Goal: Task Accomplishment & Management: Use online tool/utility

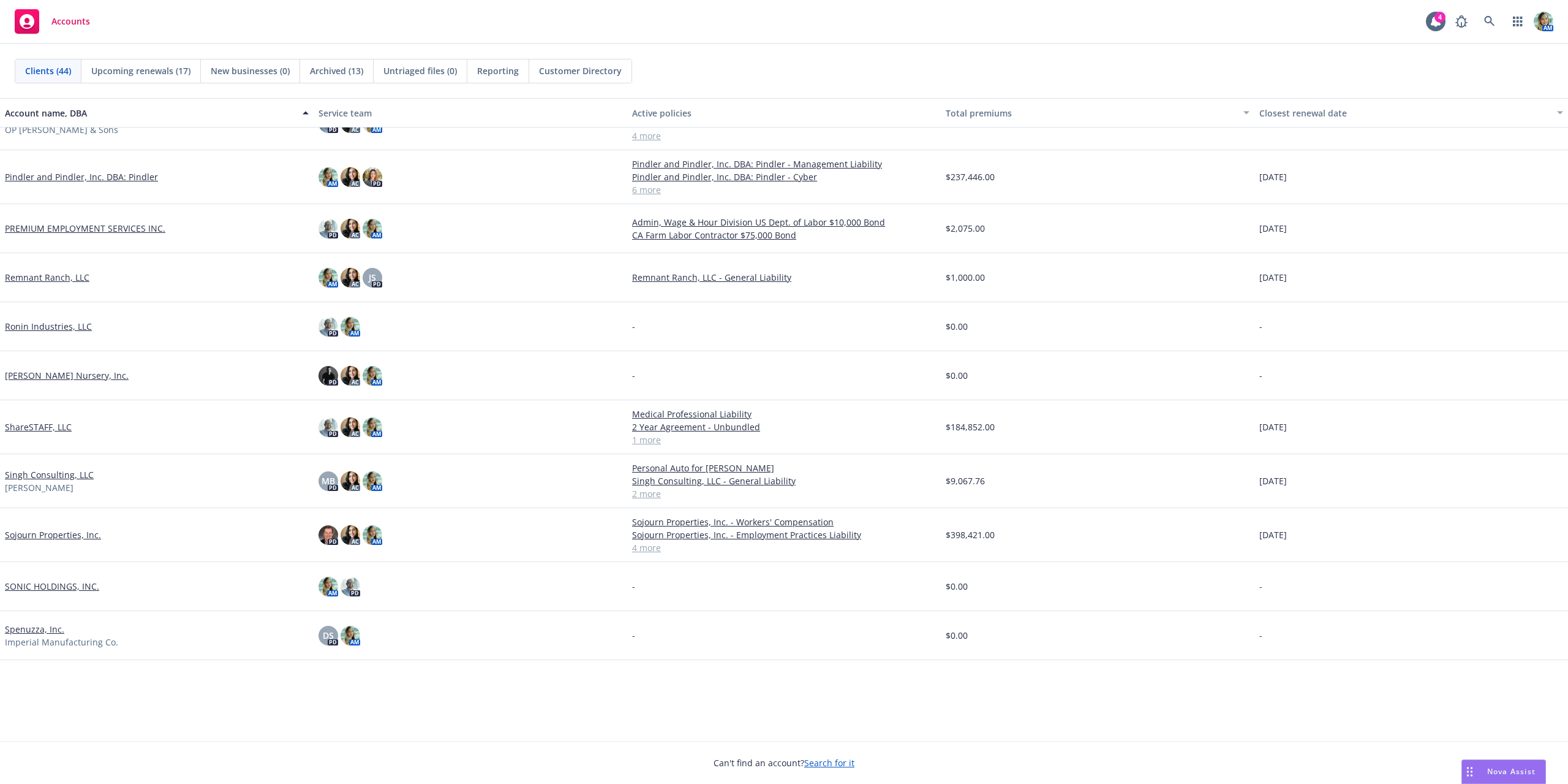
scroll to position [1026, 0]
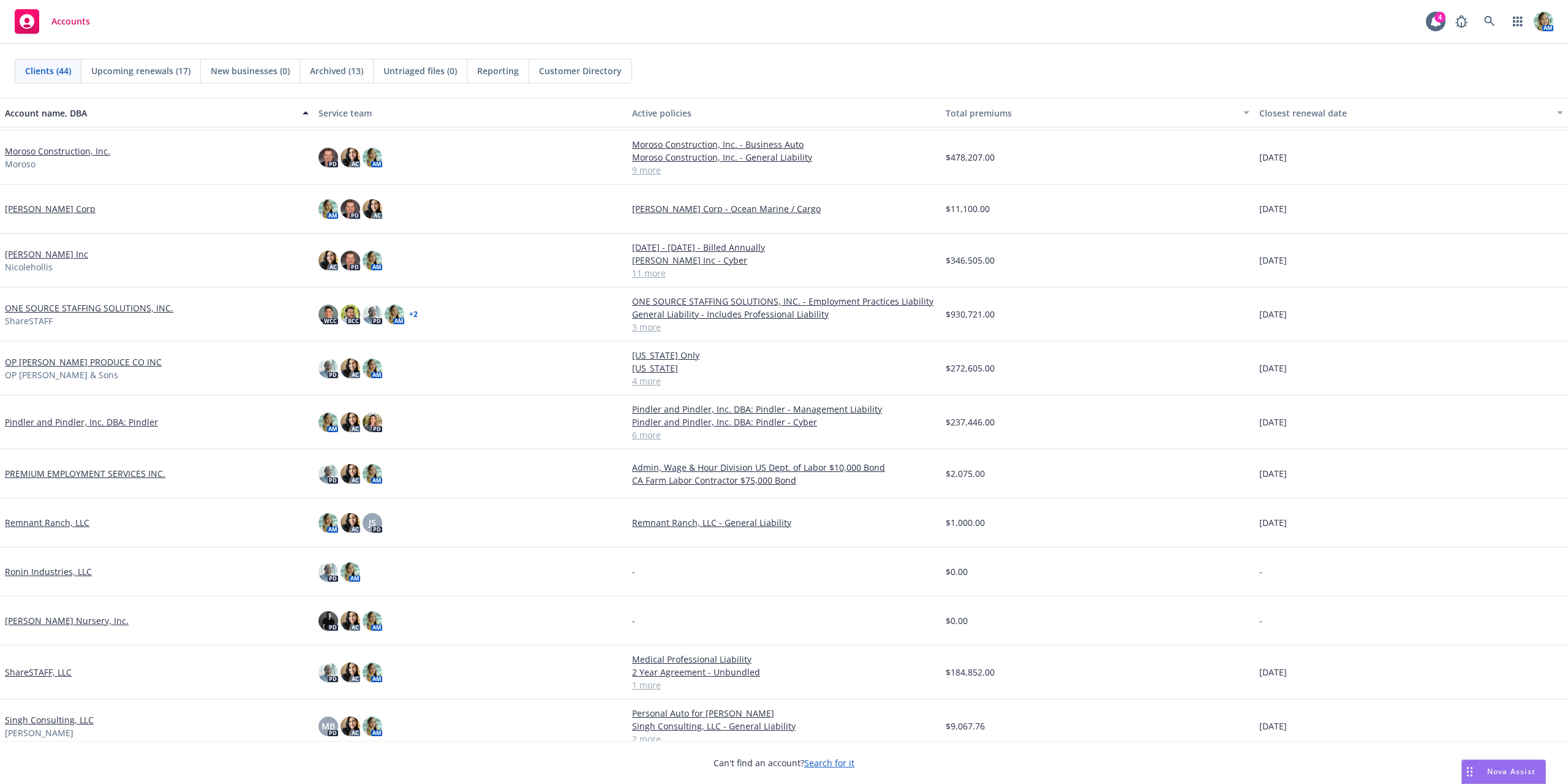
click at [64, 212] on link "[PERSON_NAME] Corp" at bounding box center [50, 208] width 91 height 13
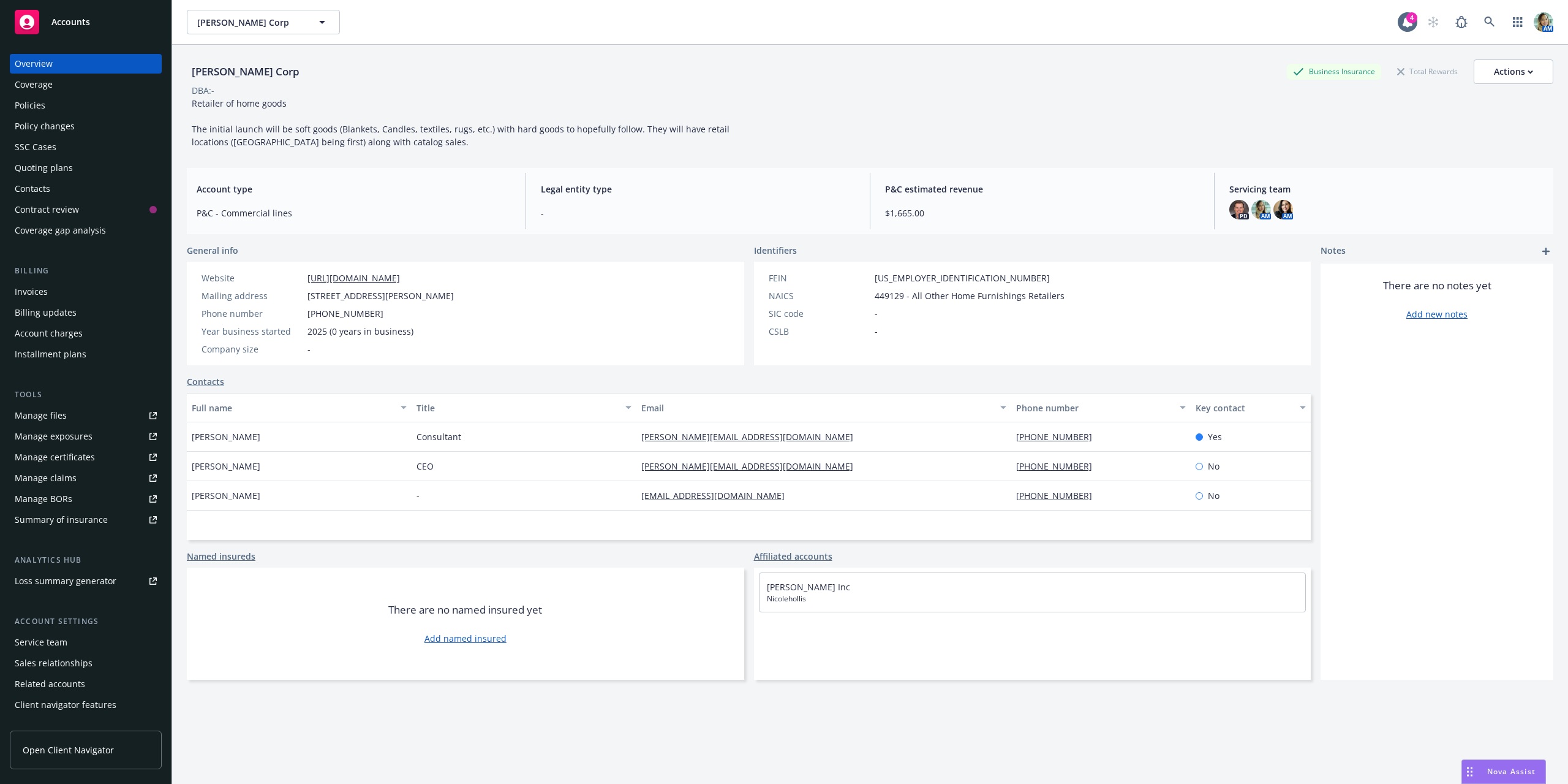
drag, startPoint x: 431, startPoint y: 279, endPoint x: 295, endPoint y: 279, distance: 136.0
click at [295, 281] on div "Website https://www.nicolehollis.com/" at bounding box center [327, 278] width 262 height 13
copy div "[URL][DOMAIN_NAME]"
click at [1510, 78] on div "Actions" at bounding box center [1513, 71] width 39 height 23
click at [1428, 126] on link "Edit account summary" at bounding box center [1453, 129] width 201 height 24
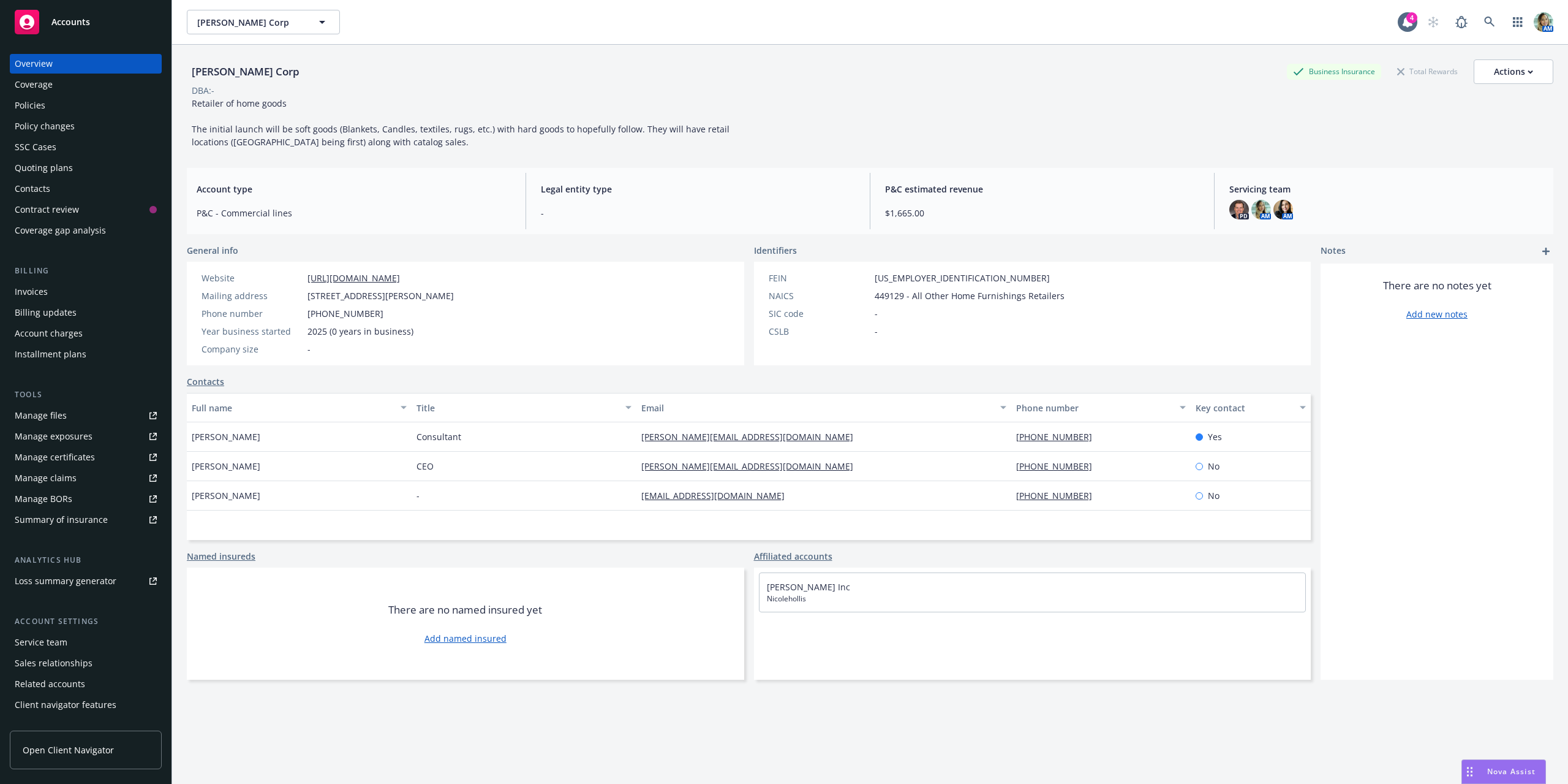
select select "US"
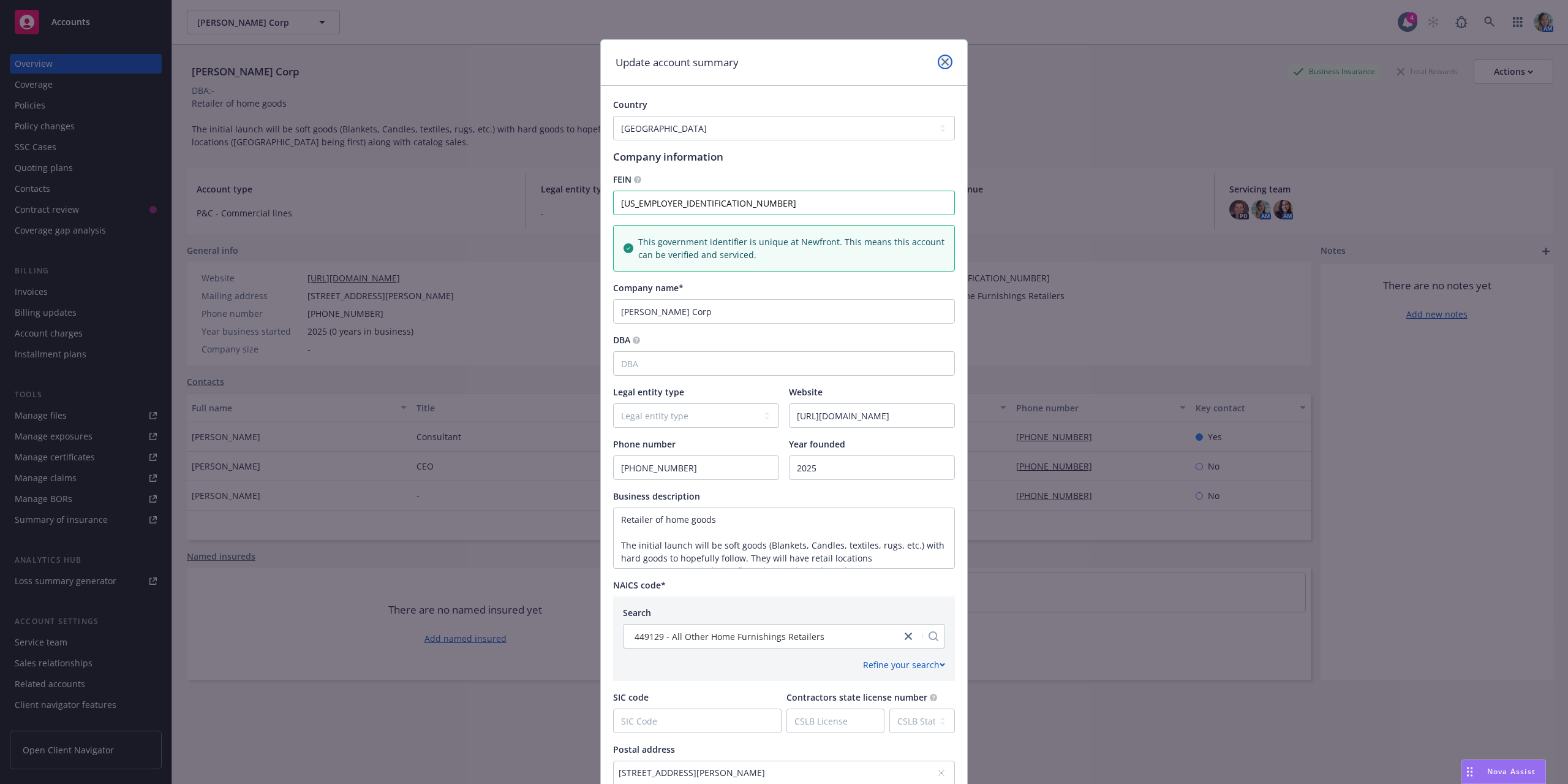
click at [942, 62] on icon "close" at bounding box center [946, 63] width 8 height 8
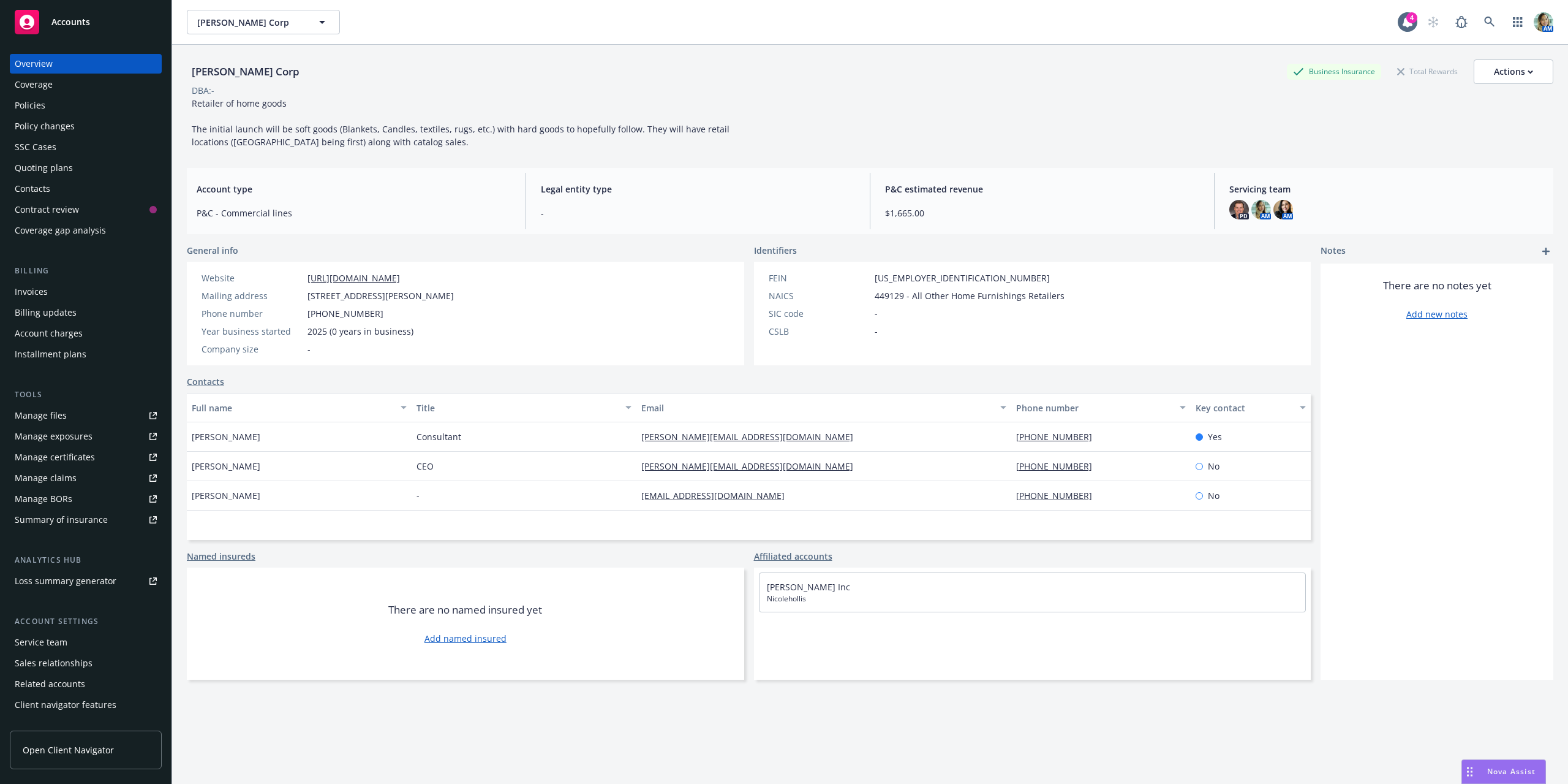
click at [70, 172] on div "Quoting plans" at bounding box center [44, 168] width 59 height 20
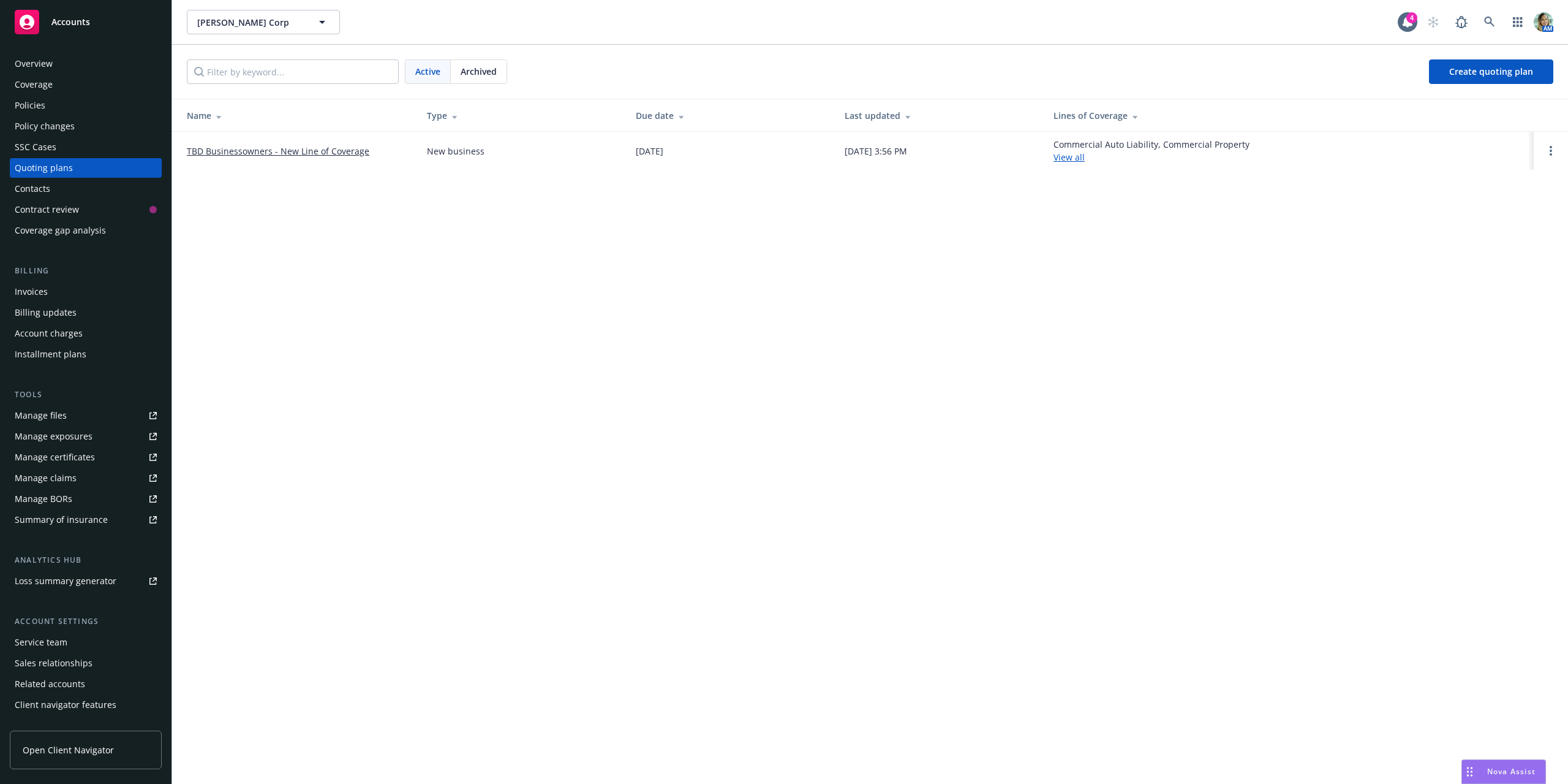
click at [323, 155] on link "TBD Businessowners - New Line of Coverage" at bounding box center [277, 151] width 183 height 13
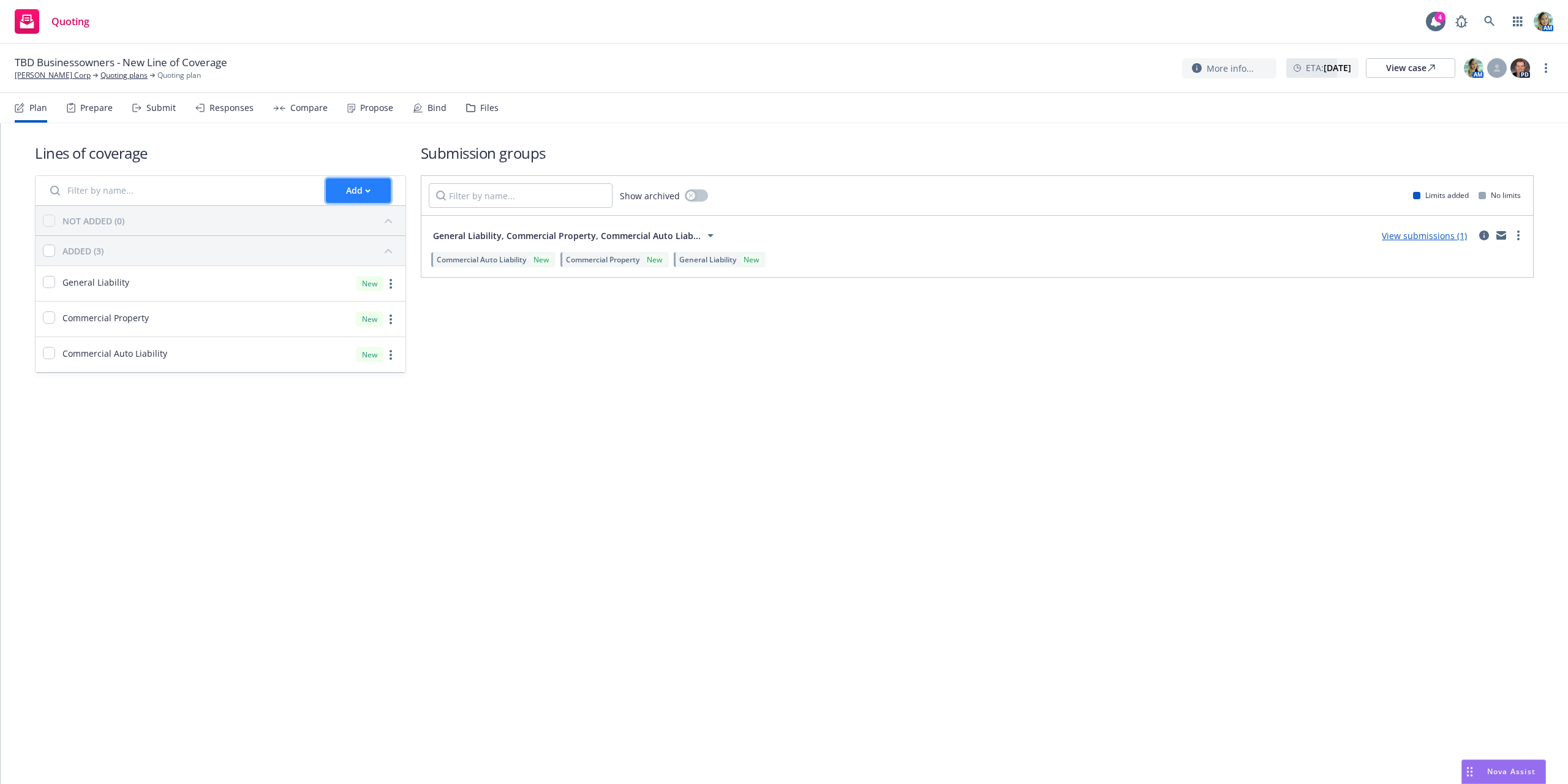
click at [351, 201] on div "Add" at bounding box center [358, 191] width 24 height 23
click at [431, 223] on span "Create new business lines of coverage" at bounding box center [419, 222] width 187 height 12
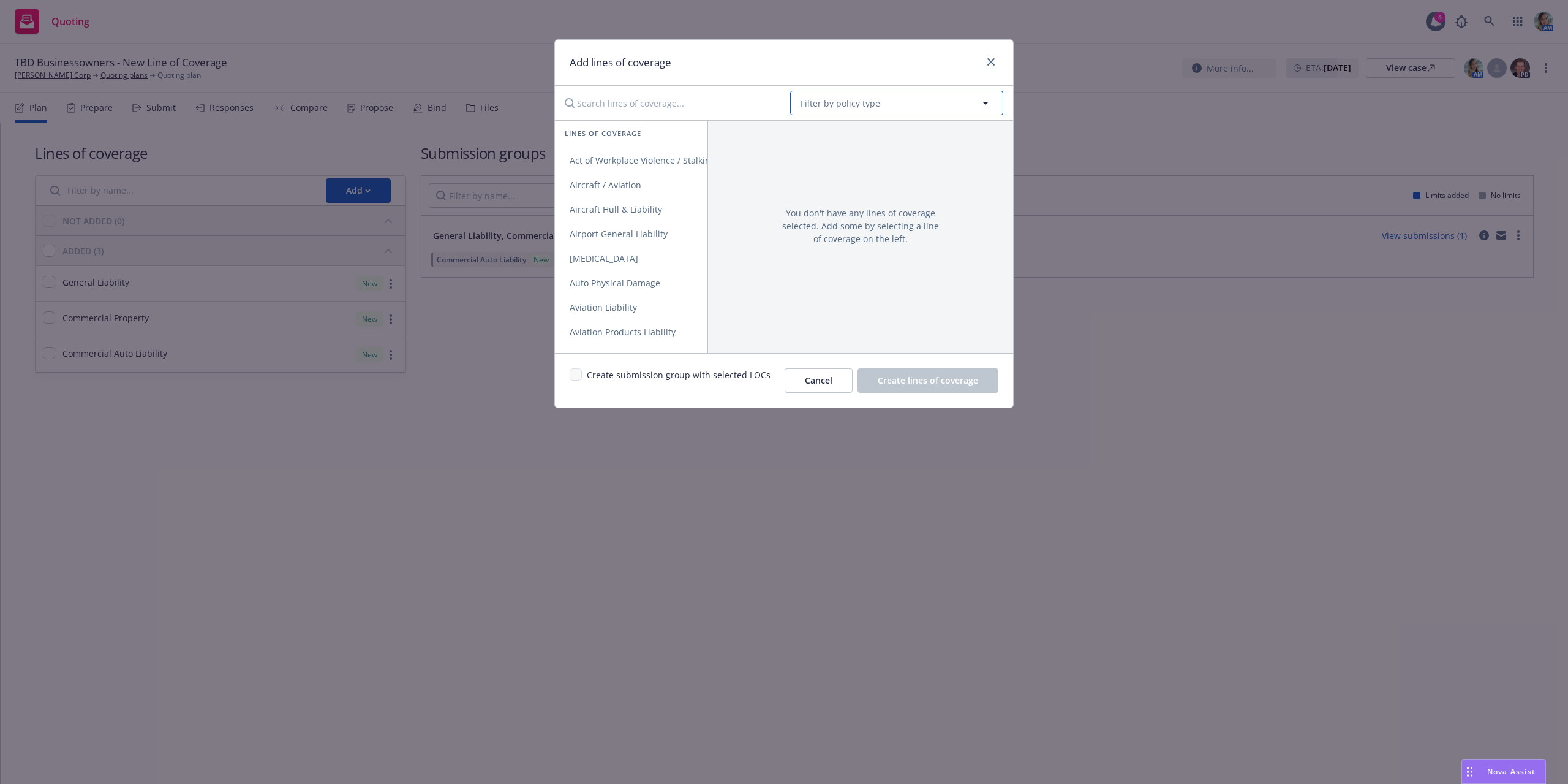
click at [839, 104] on span "Filter by policy type" at bounding box center [841, 103] width 80 height 13
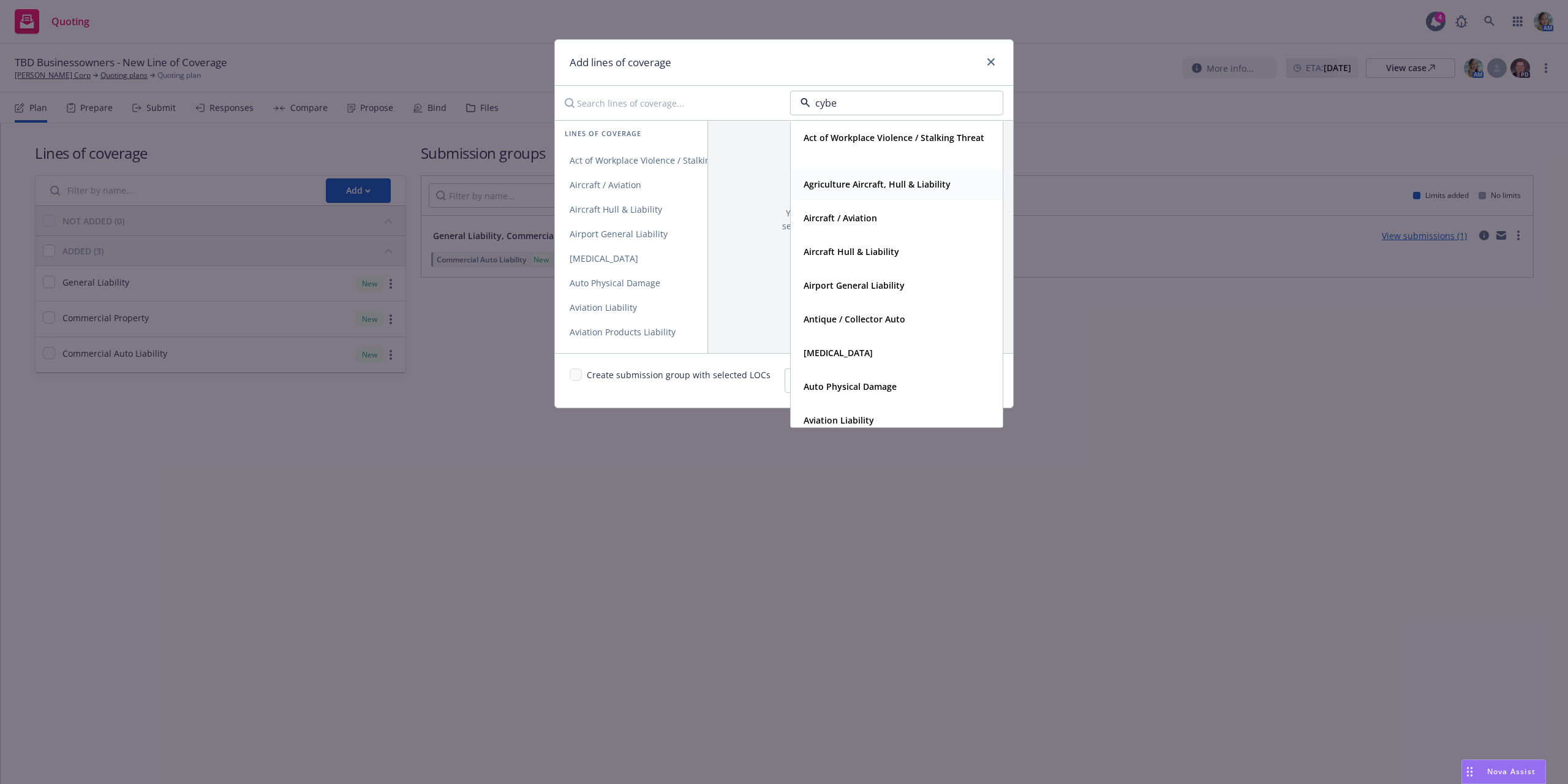
type input "cyber"
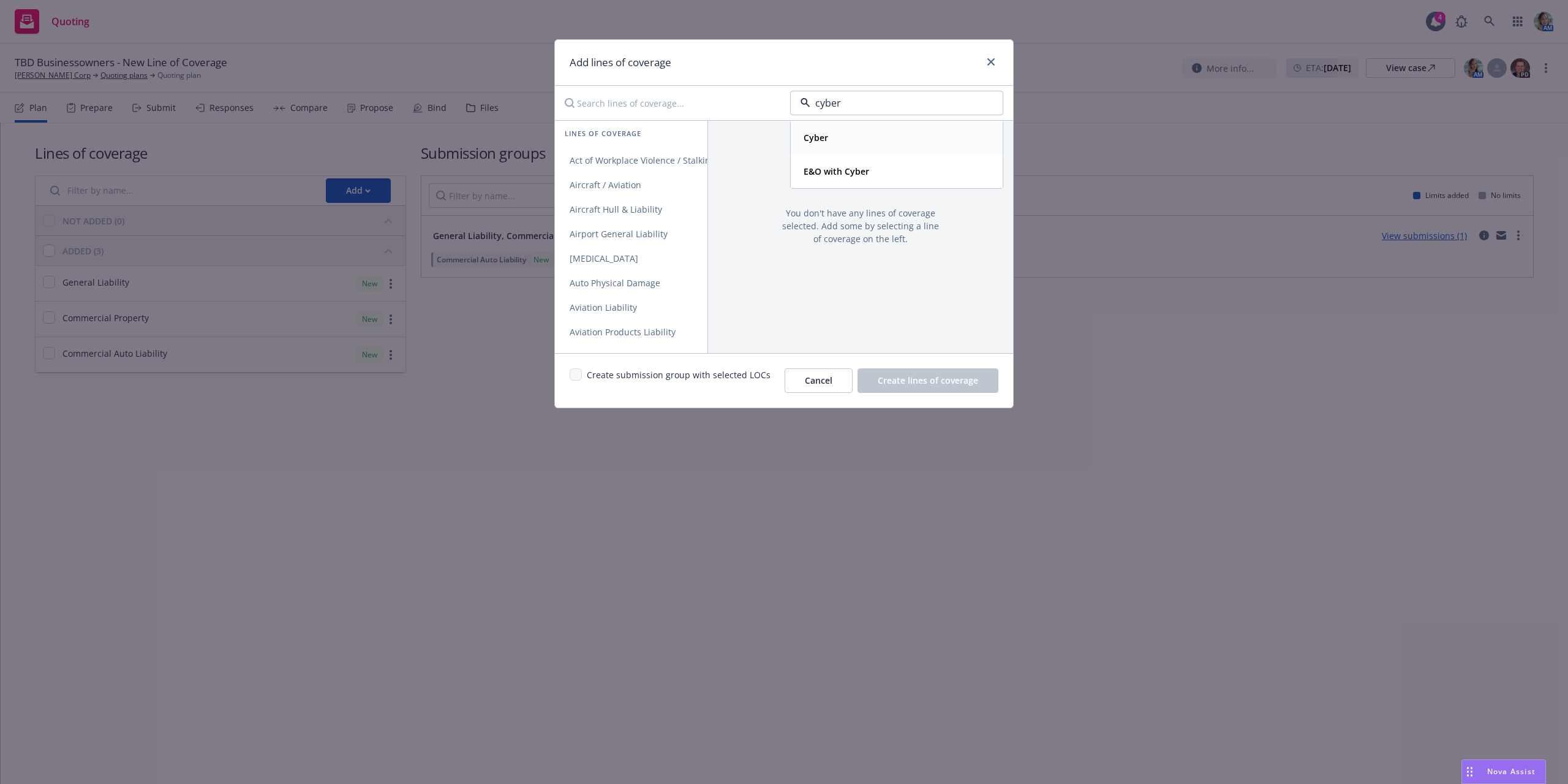
drag, startPoint x: 821, startPoint y: 145, endPoint x: 791, endPoint y: 141, distance: 30.3
click at [820, 145] on div "Cyber" at bounding box center [815, 138] width 32 height 18
click at [617, 167] on link "Cyber Liability" at bounding box center [631, 160] width 152 height 24
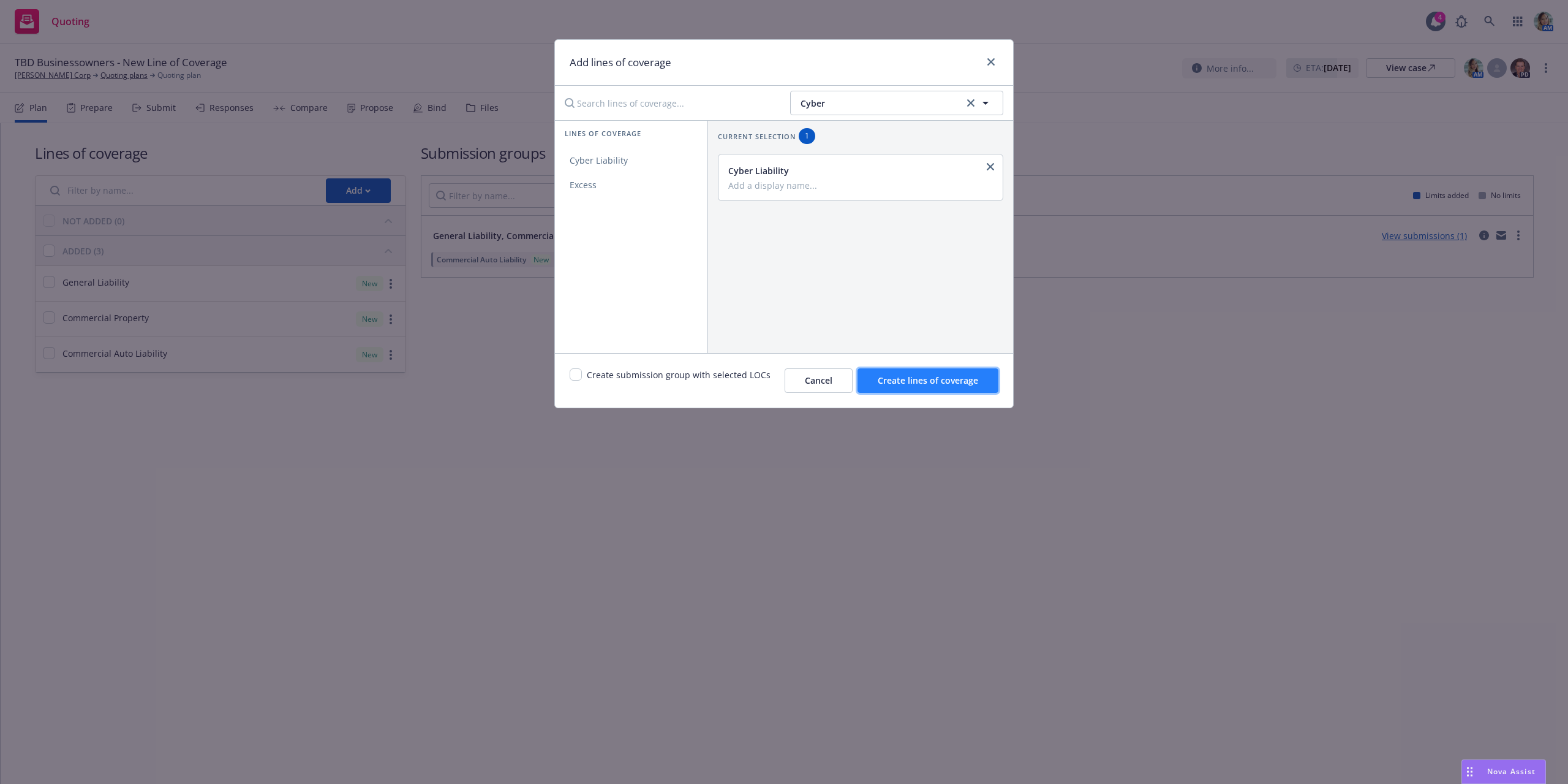
click at [913, 379] on span "Create lines of coverage" at bounding box center [928, 380] width 101 height 12
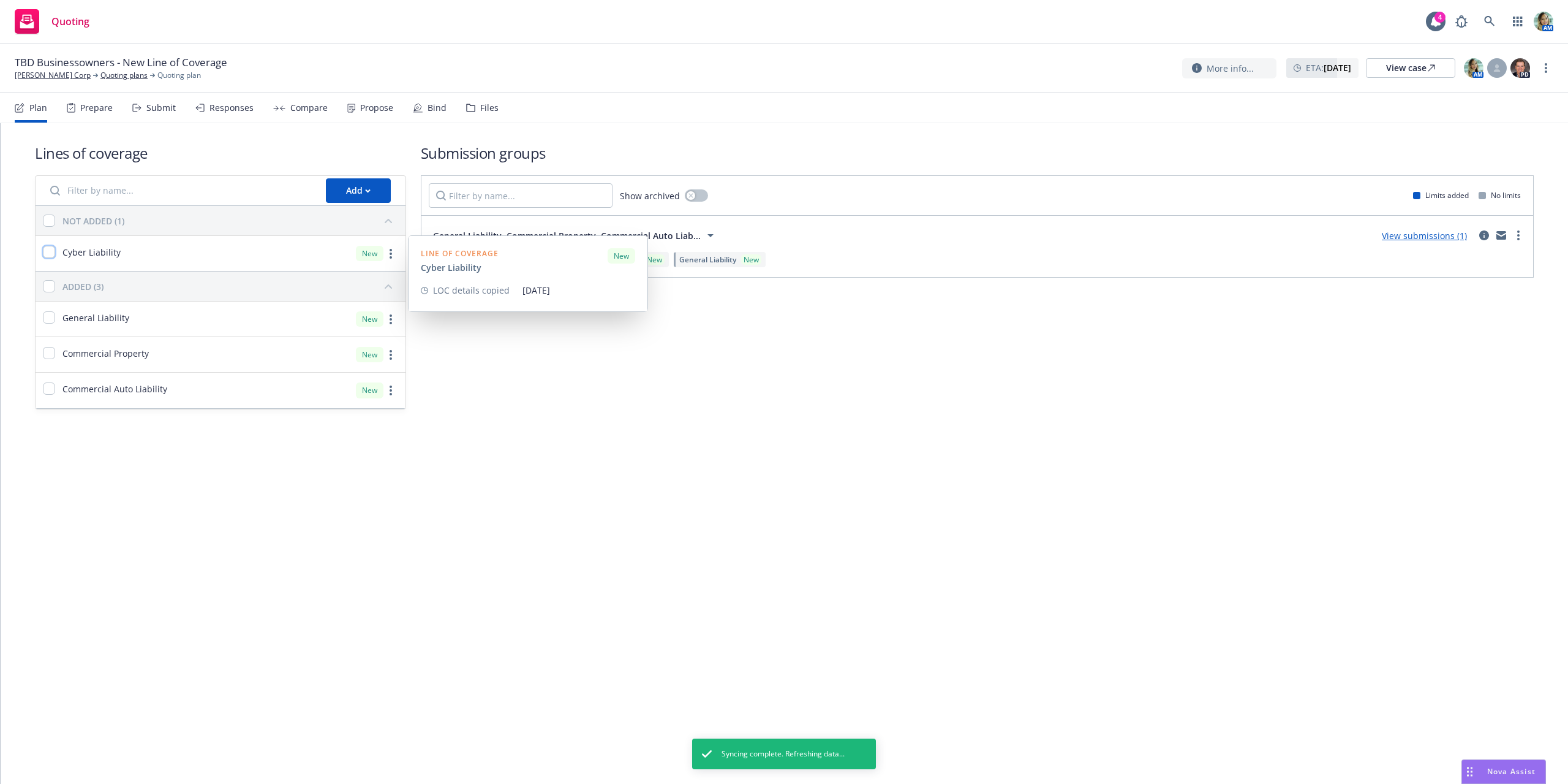
click at [54, 250] on input "checkbox" at bounding box center [49, 251] width 13 height 13
checkbox input "true"
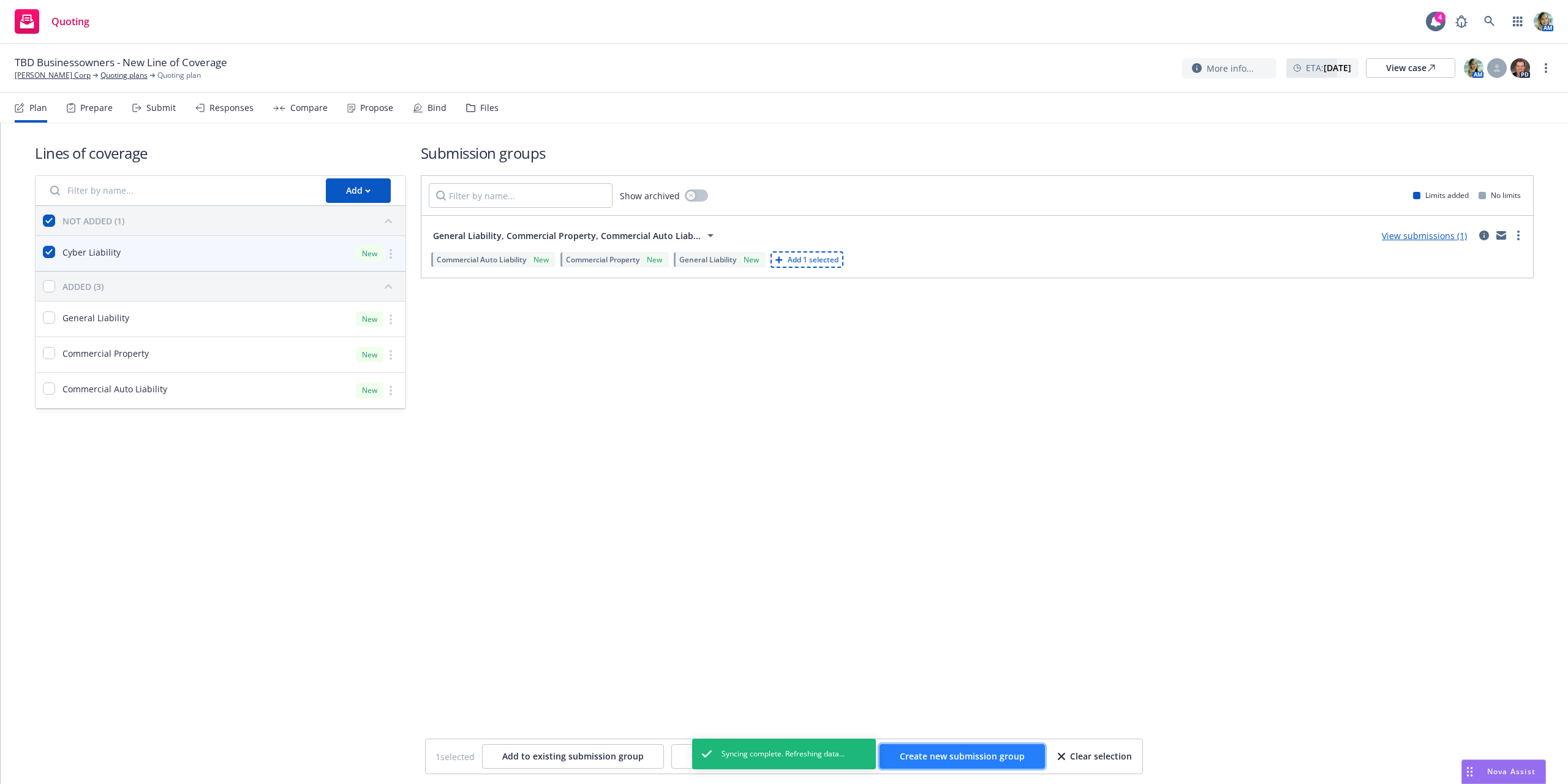
click at [958, 762] on button "Create new submission group" at bounding box center [961, 756] width 165 height 24
checkbox input "false"
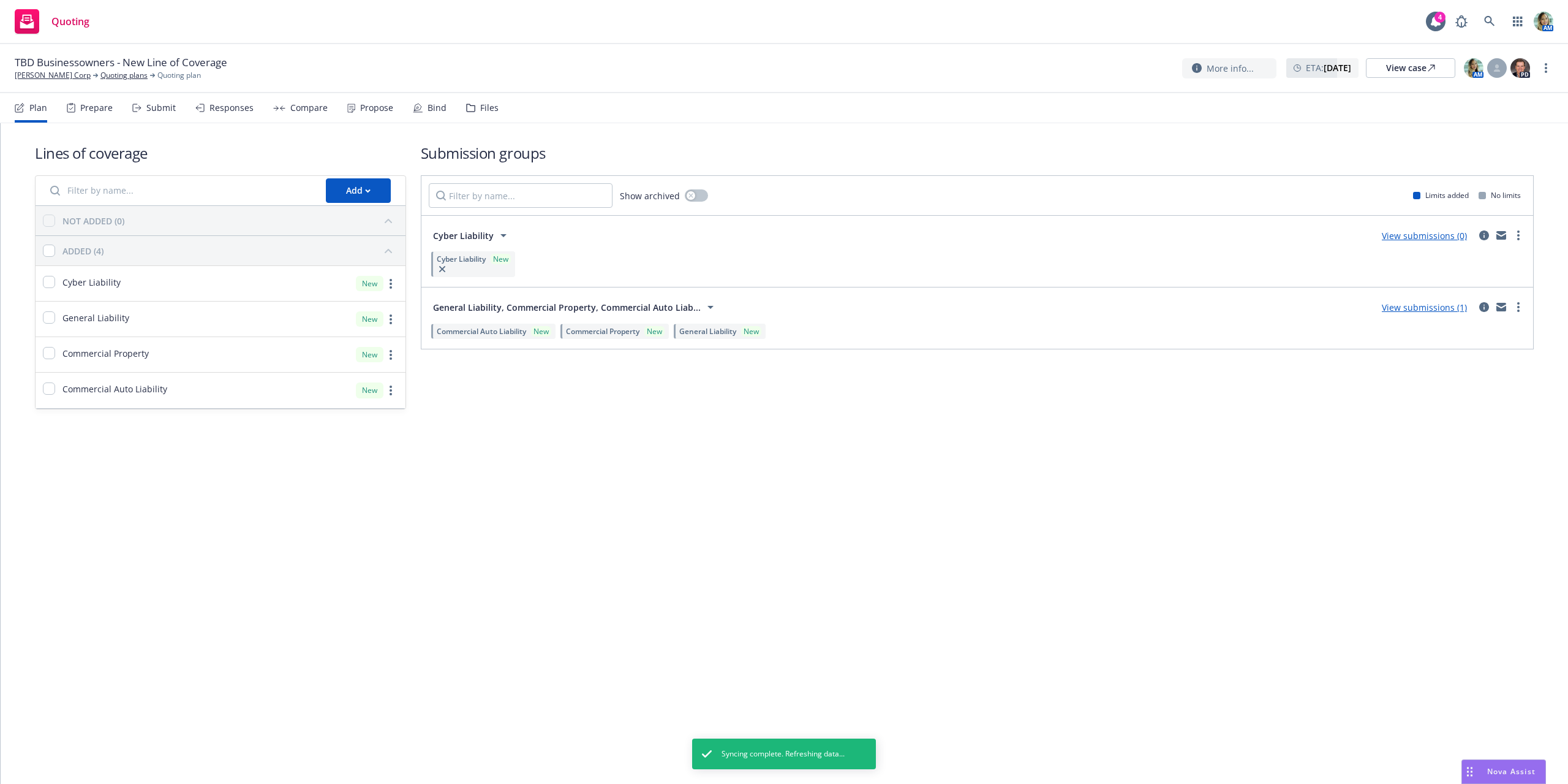
click at [1412, 231] on link "View submissions (0)" at bounding box center [1424, 236] width 85 height 12
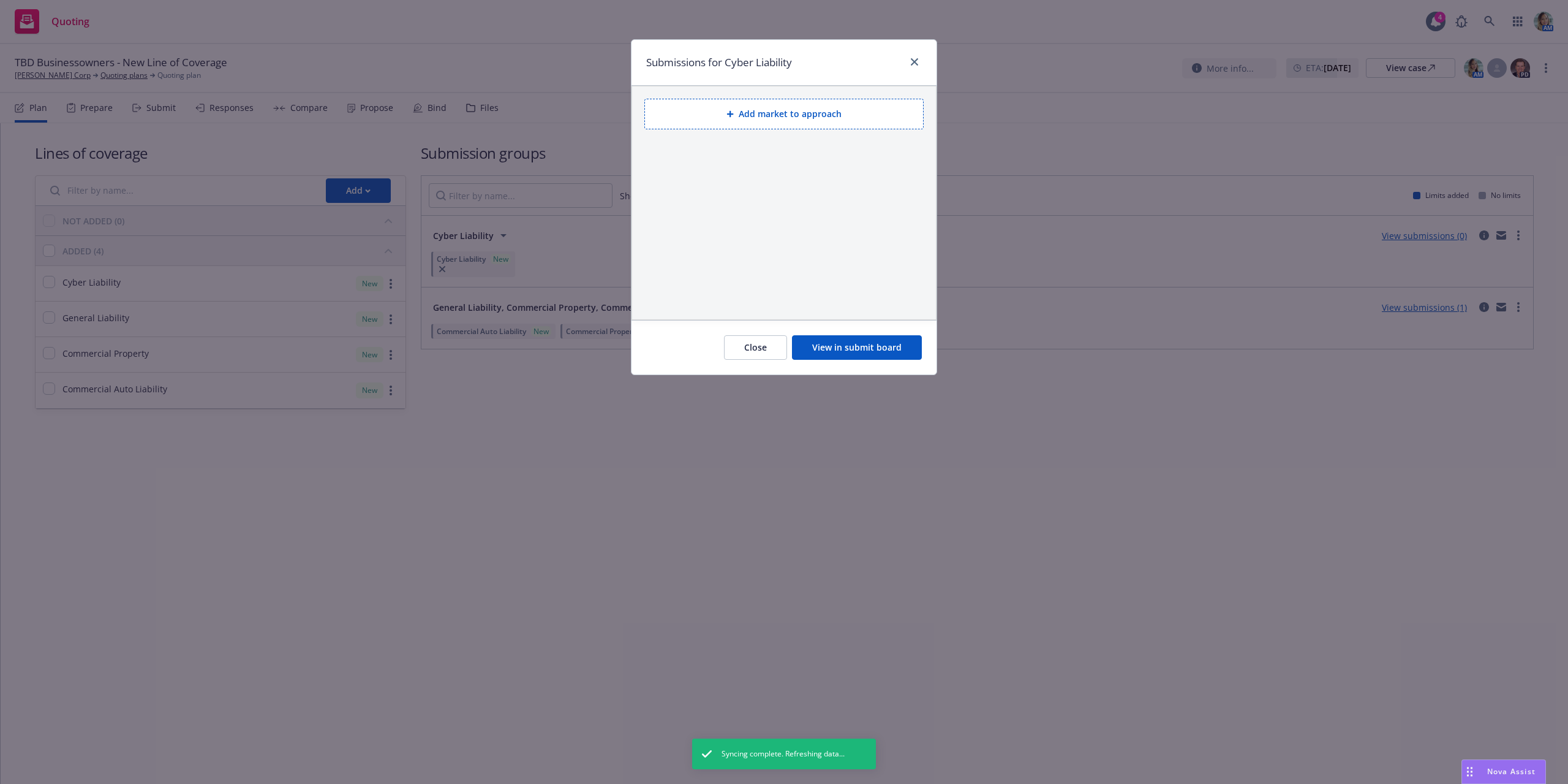
click at [803, 119] on button "Add market to approach" at bounding box center [784, 113] width 279 height 30
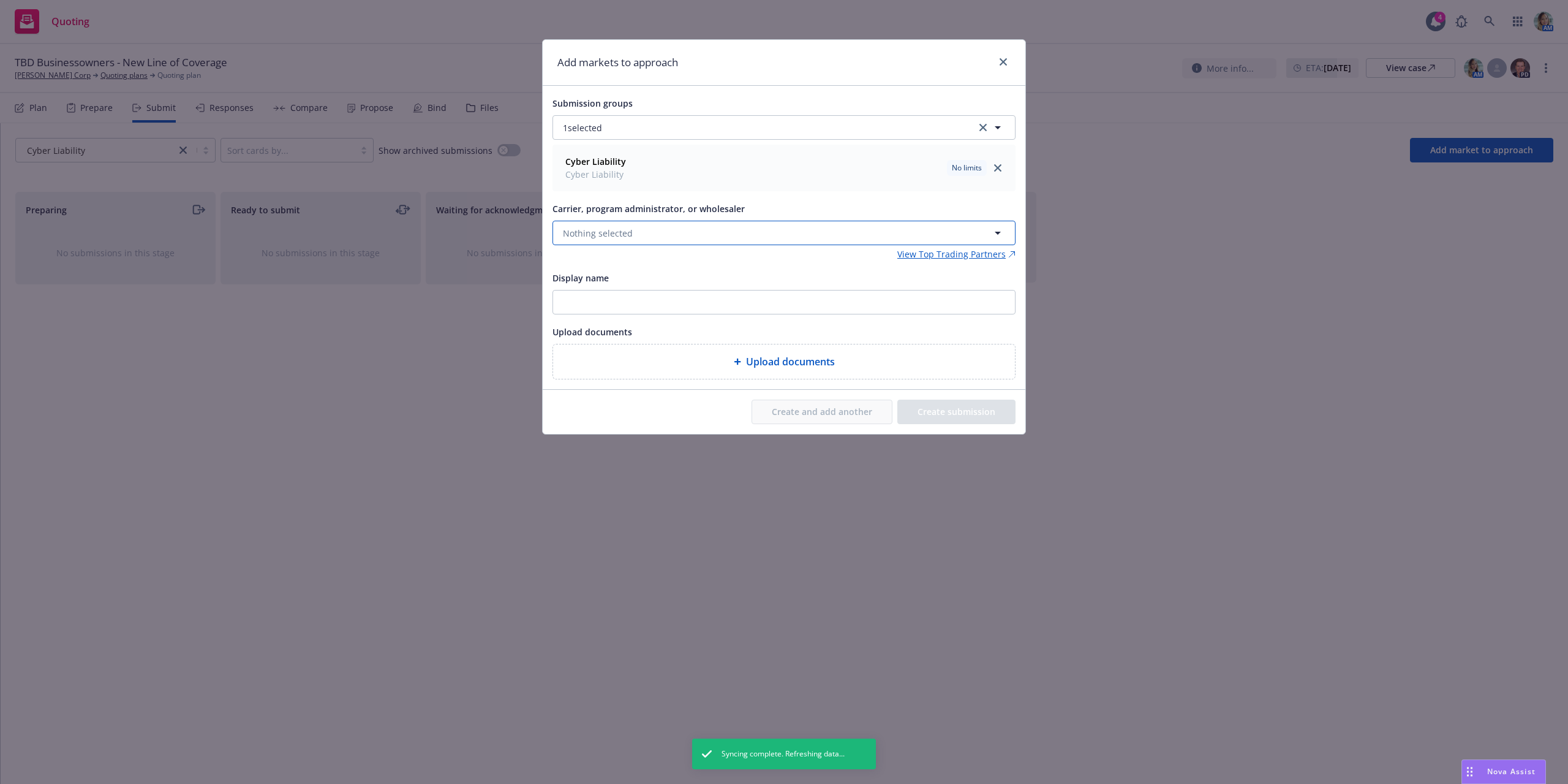
click at [621, 235] on span "Nothing selected" at bounding box center [597, 233] width 69 height 13
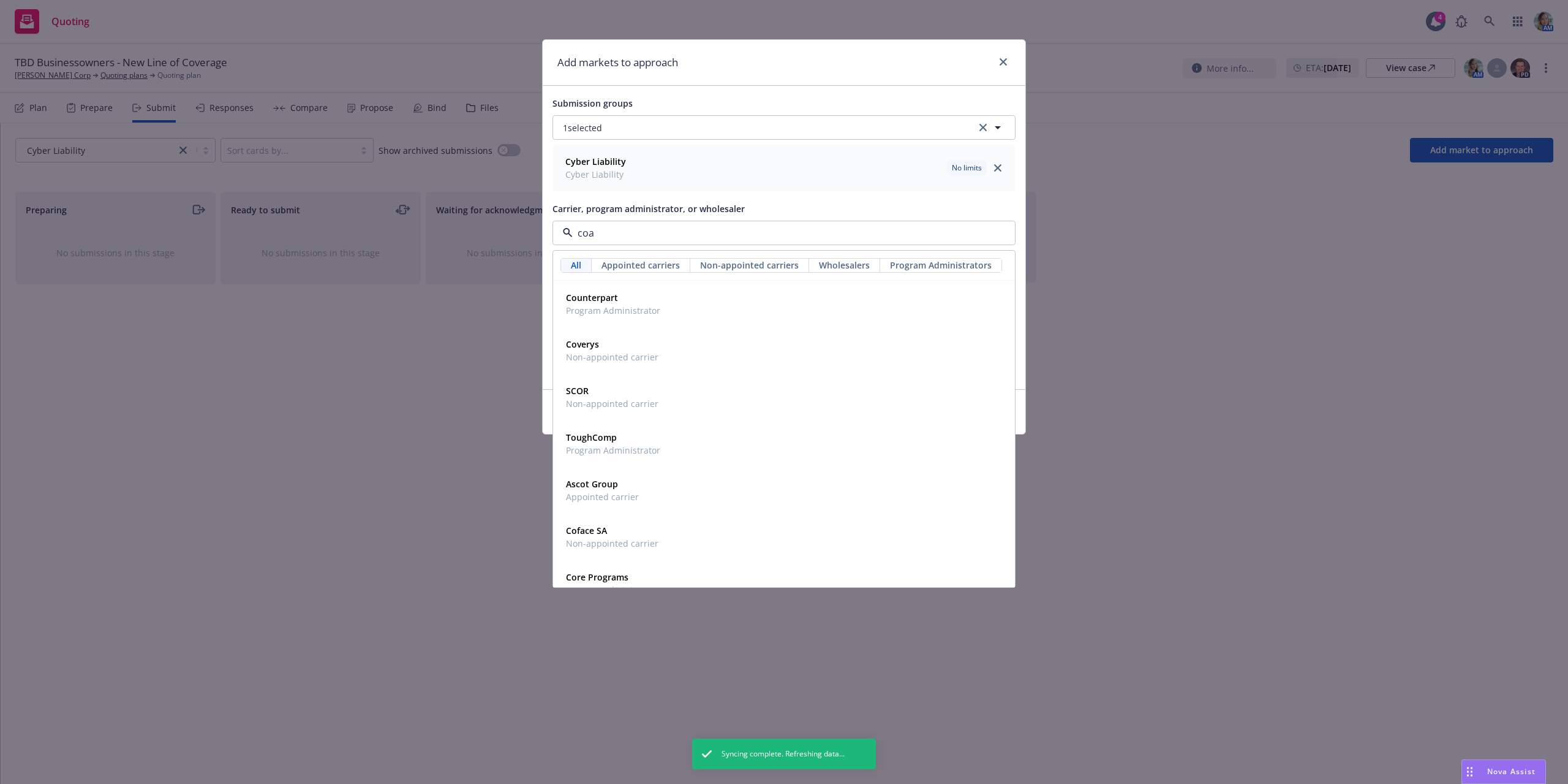
type input "coal"
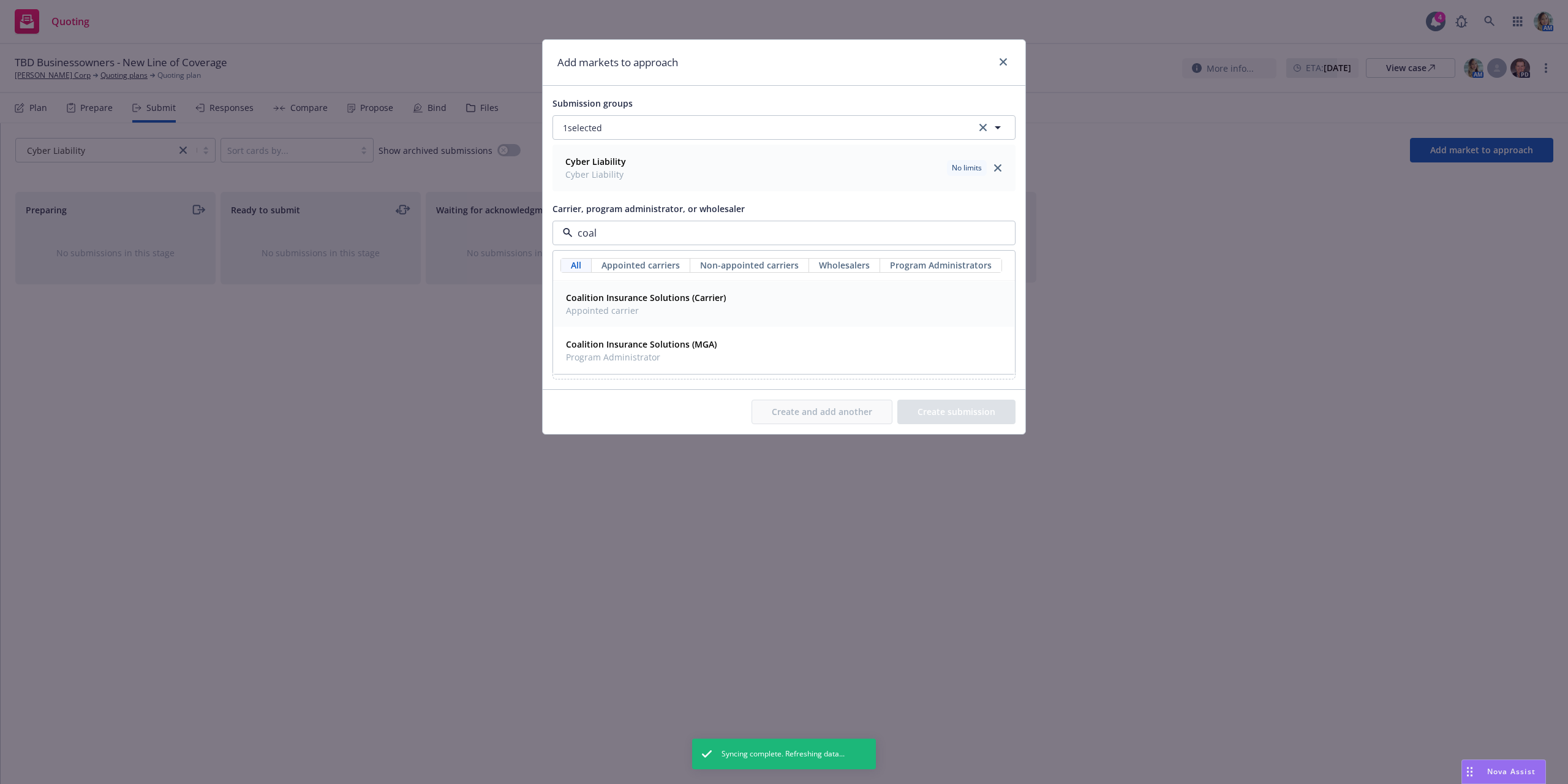
click at [620, 303] on strong "Coalition Insurance Solutions (Carrier)" at bounding box center [646, 297] width 160 height 12
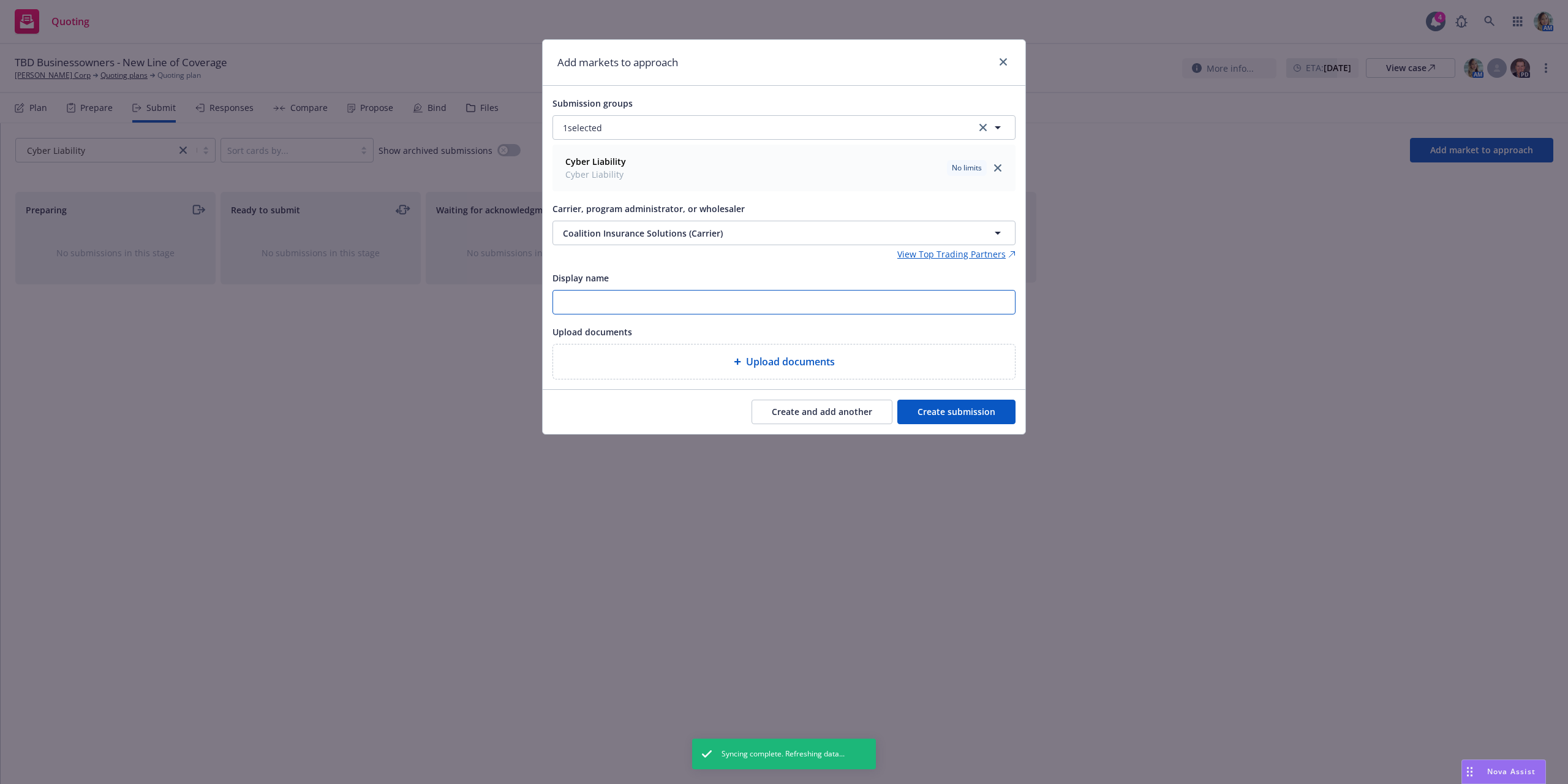
click at [620, 303] on input "Display name" at bounding box center [784, 302] width 462 height 23
type input "TBD Cyber Liability"
click at [955, 410] on button "Create submission" at bounding box center [956, 412] width 118 height 24
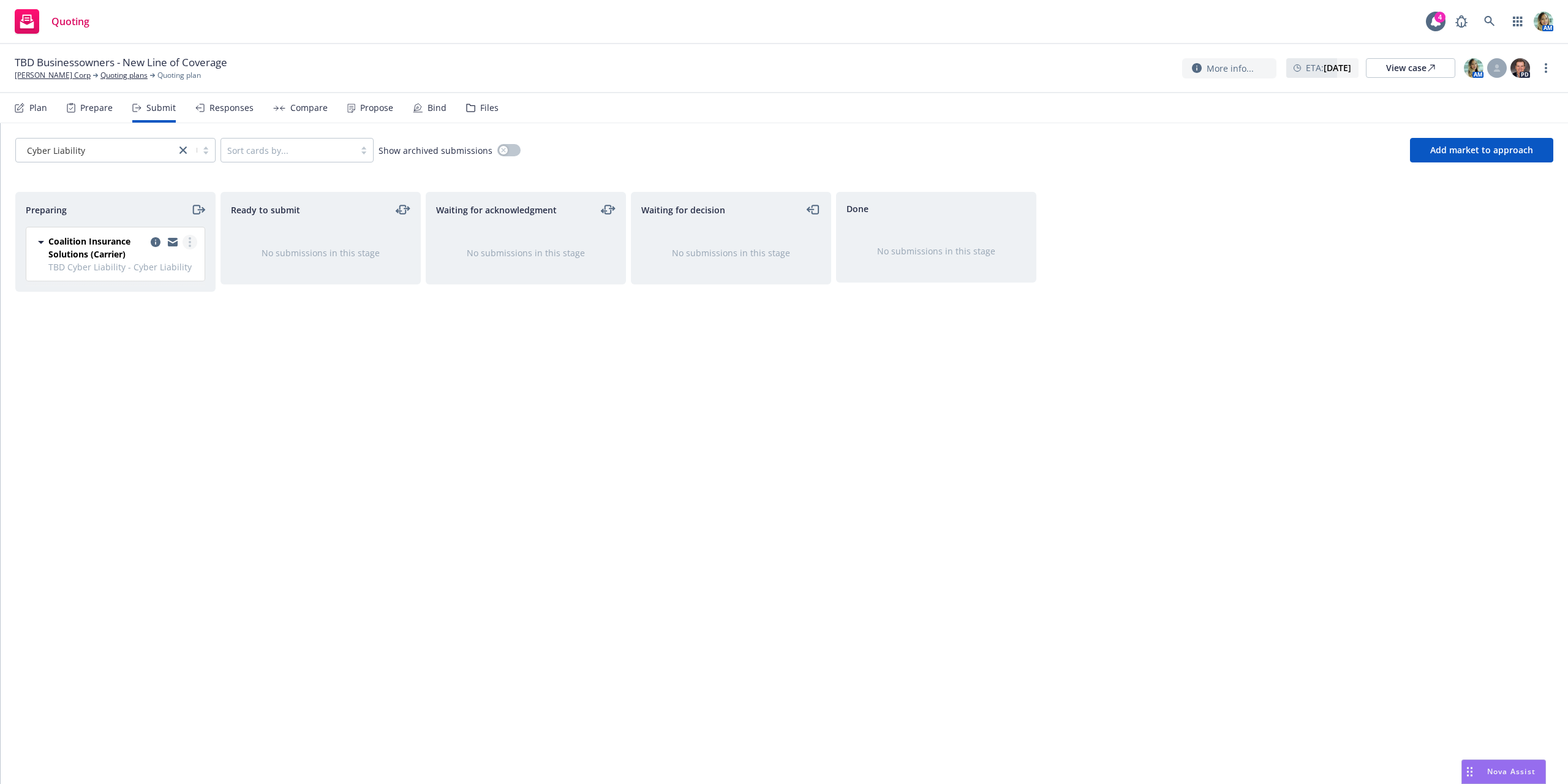
click at [190, 245] on circle "more" at bounding box center [190, 245] width 3 height 3
drag, startPoint x: 167, startPoint y: 289, endPoint x: 319, endPoint y: 331, distance: 157.7
click at [168, 289] on span "Log acknowledgement" at bounding box center [135, 291] width 121 height 12
click at [865, 413] on div "Done No submissions in this stage" at bounding box center [936, 474] width 200 height 566
click at [58, 80] on link "[PERSON_NAME] Corp" at bounding box center [53, 74] width 76 height 11
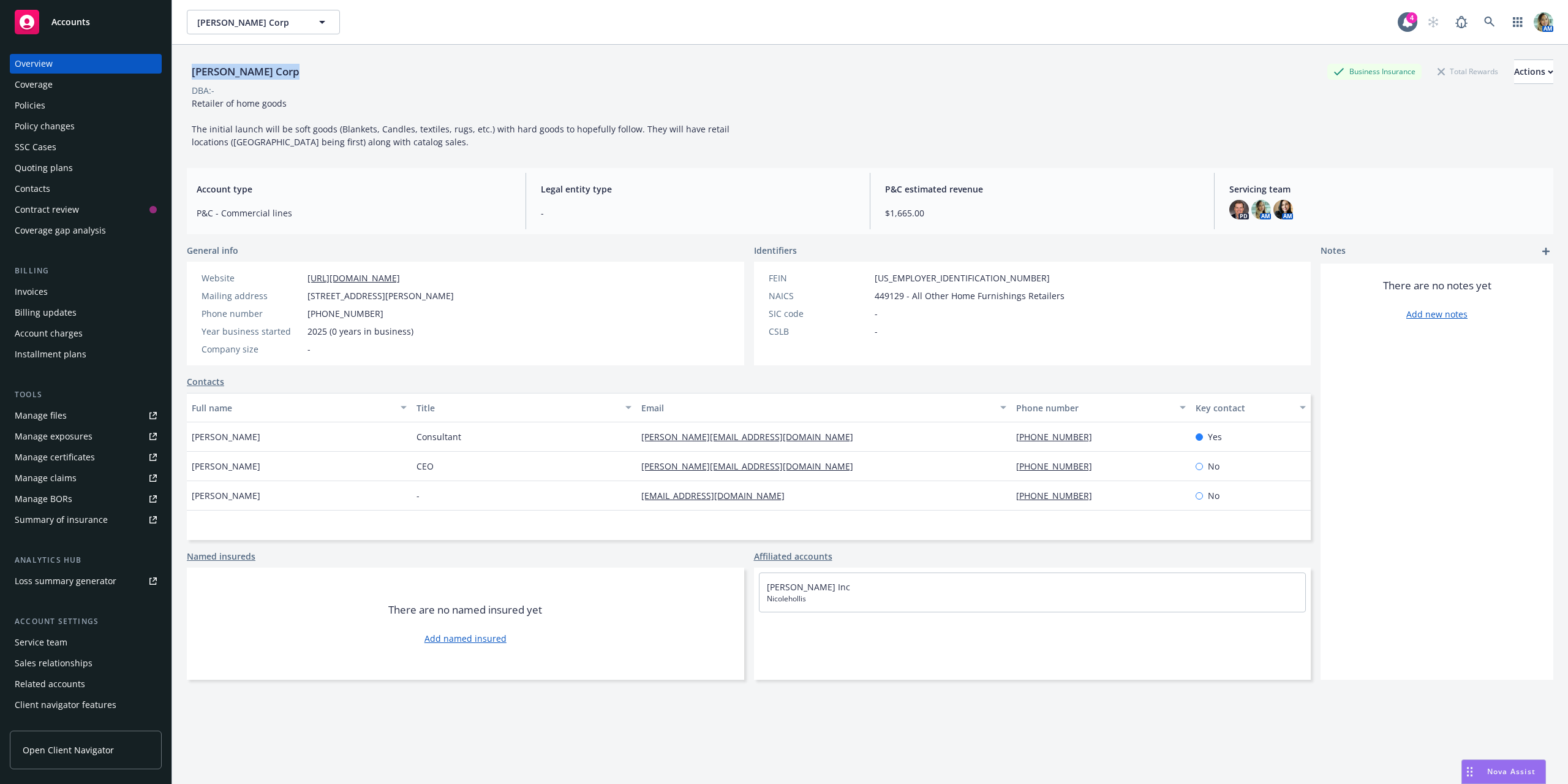
drag, startPoint x: 271, startPoint y: 76, endPoint x: 193, endPoint y: 77, distance: 78.0
click at [193, 77] on div "[PERSON_NAME] Corp Business Insurance Total Rewards Actions" at bounding box center [869, 71] width 1367 height 24
copy div "[PERSON_NAME] Corp"
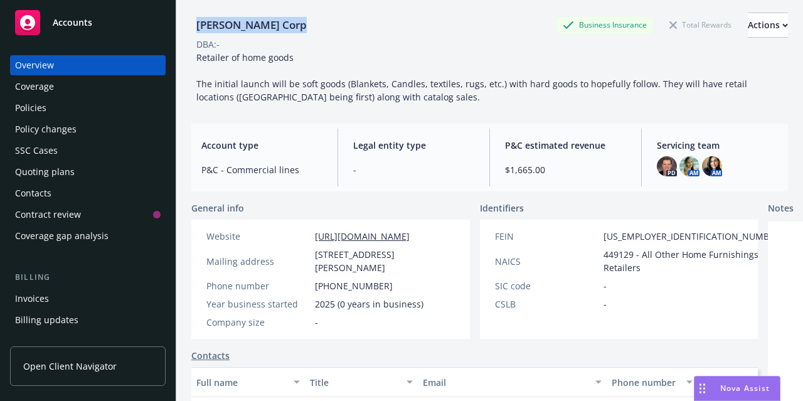
scroll to position [63, 0]
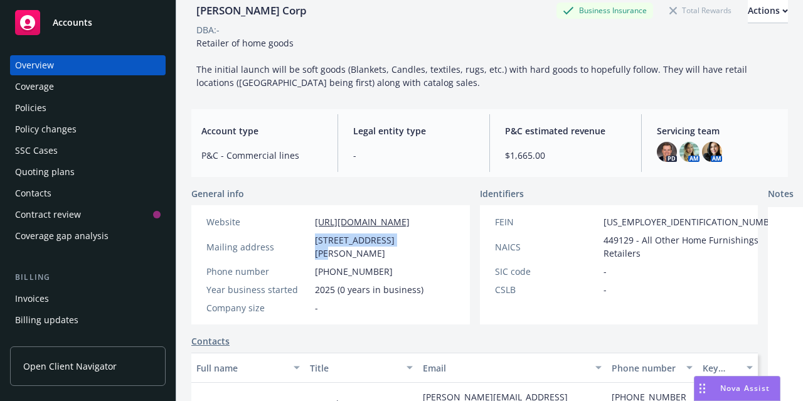
drag, startPoint x: 315, startPoint y: 235, endPoint x: 399, endPoint y: 242, distance: 84.9
click at [399, 242] on span "[STREET_ADDRESS][PERSON_NAME]" at bounding box center [385, 246] width 140 height 26
copy span "[STREET_ADDRESS][PERSON_NAME]"
drag, startPoint x: 345, startPoint y: 265, endPoint x: 313, endPoint y: 270, distance: 32.4
click at [312, 260] on div "Mailing address [STREET_ADDRESS][PERSON_NAME]" at bounding box center [330, 246] width 258 height 26
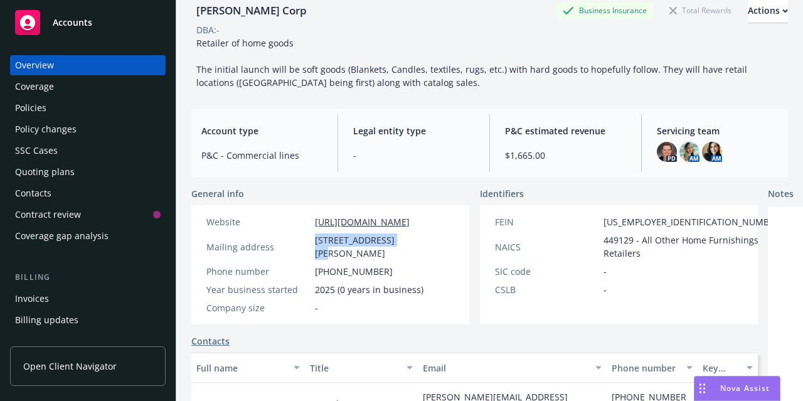
copy span "94103"
drag, startPoint x: 313, startPoint y: 213, endPoint x: 438, endPoint y: 225, distance: 125.4
click at [438, 225] on div "Website [URL][DOMAIN_NAME] Mailing address [STREET_ADDRESS][PERSON_NAME] Phone …" at bounding box center [330, 264] width 278 height 119
copy link "[URL][DOMAIN_NAME]"
